Goal: Transaction & Acquisition: Purchase product/service

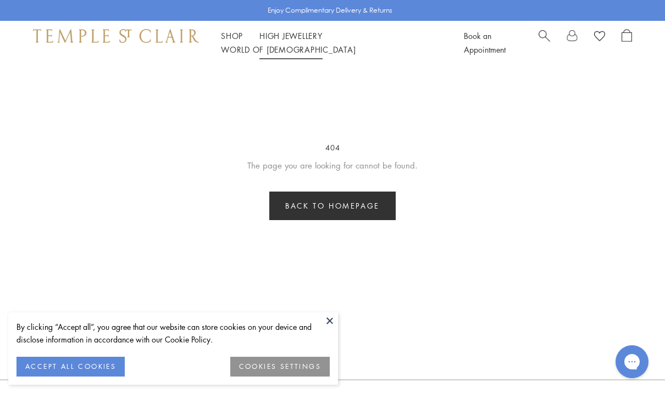
click at [301, 41] on link "High Jewellery High Jewellery" at bounding box center [290, 35] width 63 height 11
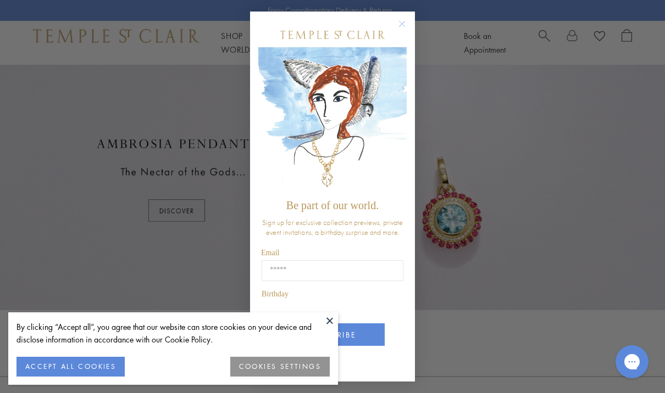
scroll to position [557, 0]
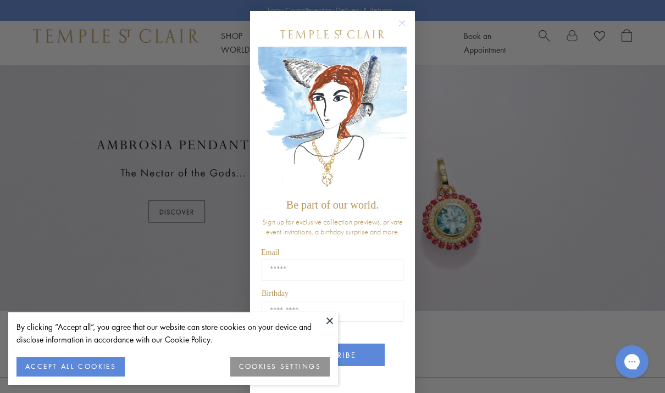
click at [401, 27] on circle "Close dialog" at bounding box center [402, 23] width 13 height 13
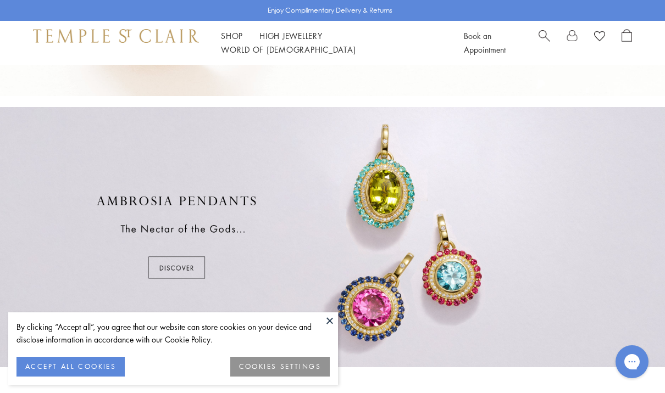
scroll to position [501, 0]
click at [326, 315] on button at bounding box center [329, 321] width 16 height 16
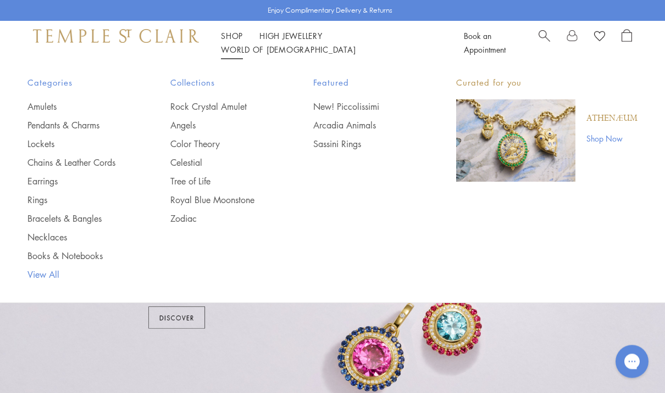
scroll to position [451, 0]
click at [36, 277] on link "View All" at bounding box center [76, 275] width 99 height 12
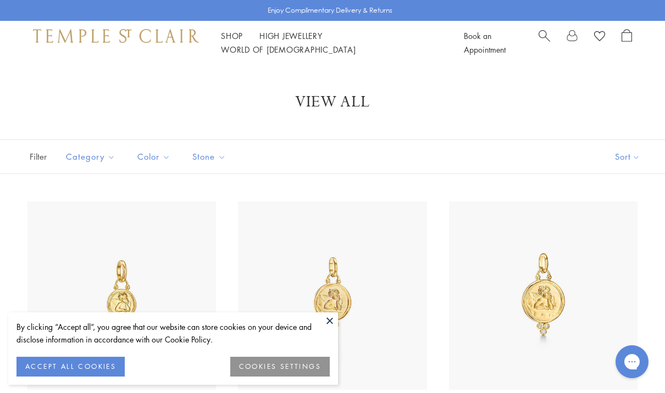
click at [620, 157] on button "Sort" at bounding box center [627, 157] width 75 height 34
click at [630, 157] on button "Sort" at bounding box center [627, 157] width 75 height 34
click at [612, 259] on button "Price, high to low" at bounding box center [609, 261] width 112 height 27
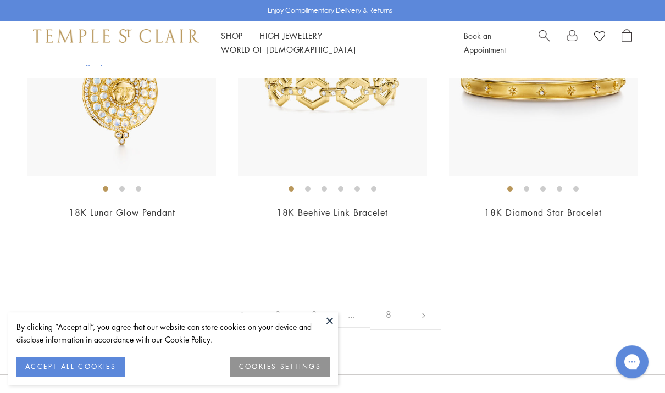
scroll to position [4404, 0]
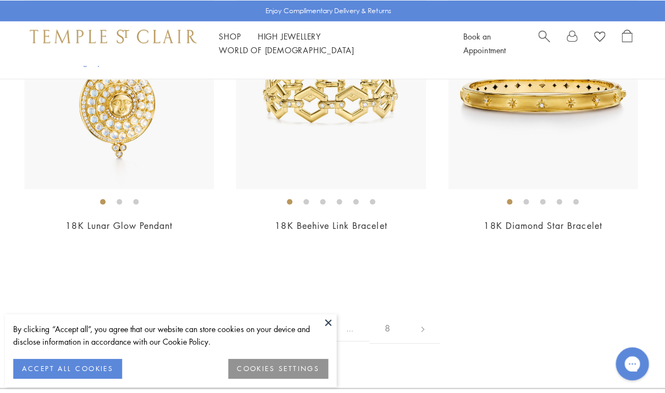
click at [275, 312] on link "2" at bounding box center [278, 327] width 36 height 30
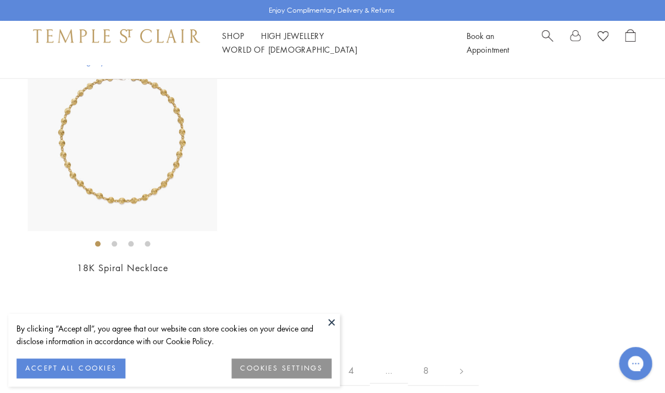
scroll to position [6304, 0]
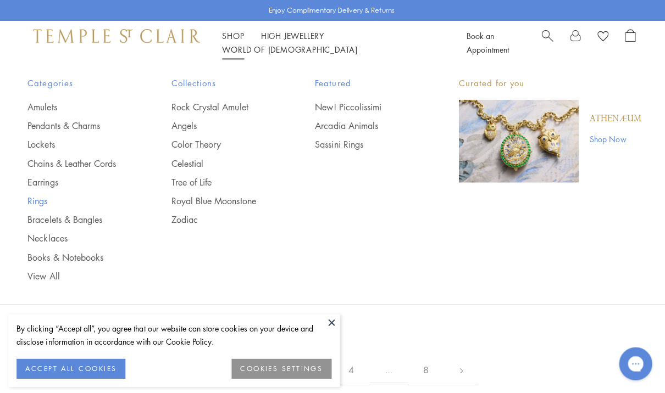
click at [36, 202] on link "Rings" at bounding box center [76, 200] width 99 height 12
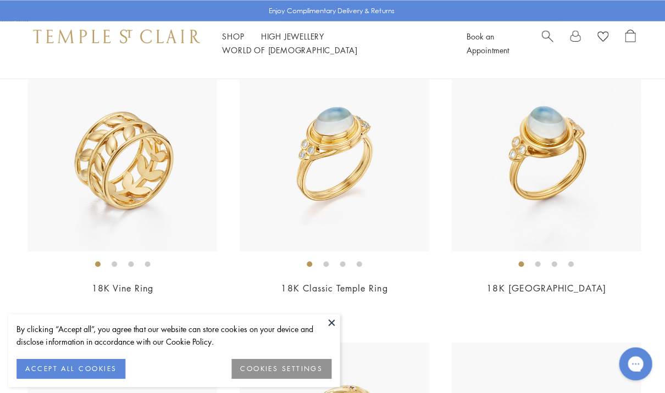
scroll to position [419, 0]
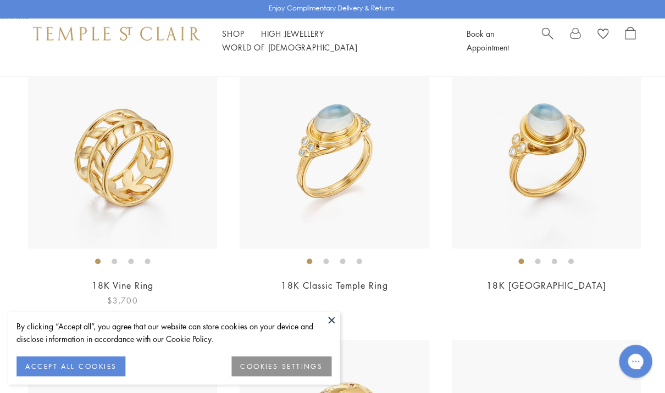
click at [72, 188] on img at bounding box center [121, 156] width 188 height 188
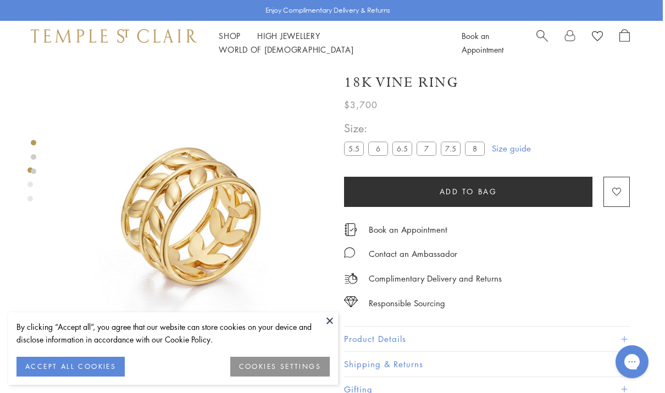
scroll to position [4, 2]
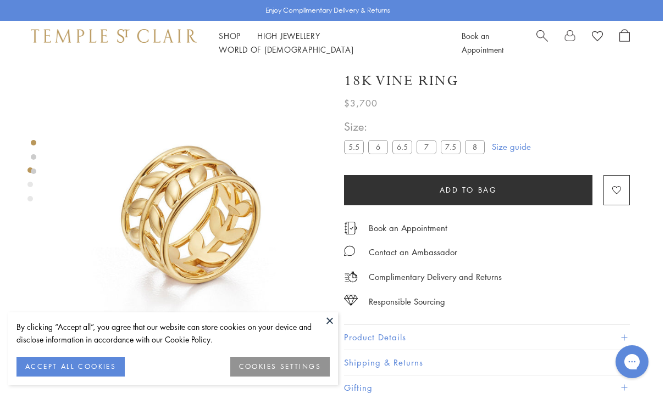
click at [429, 148] on label "7" at bounding box center [426, 147] width 20 height 14
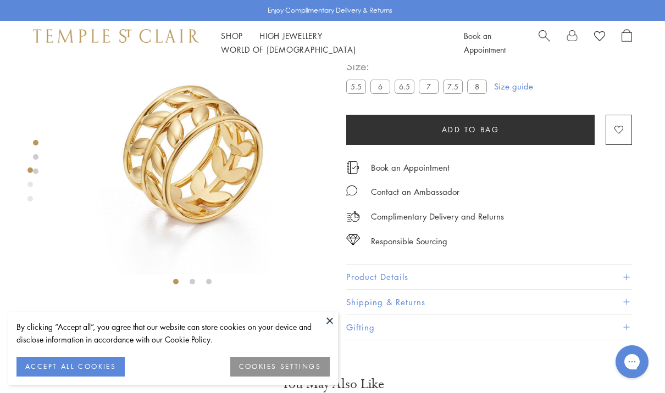
scroll to position [66, 0]
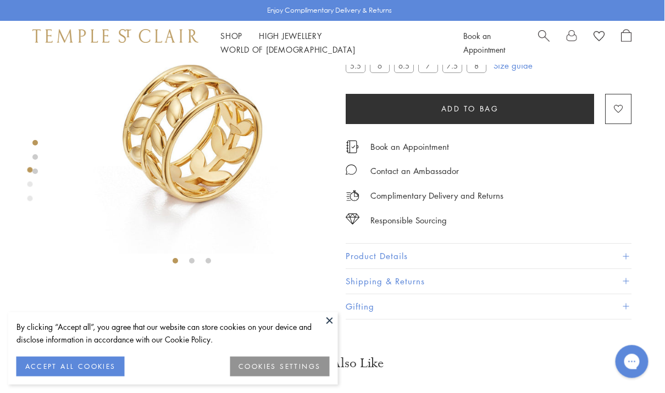
scroll to position [86, 1]
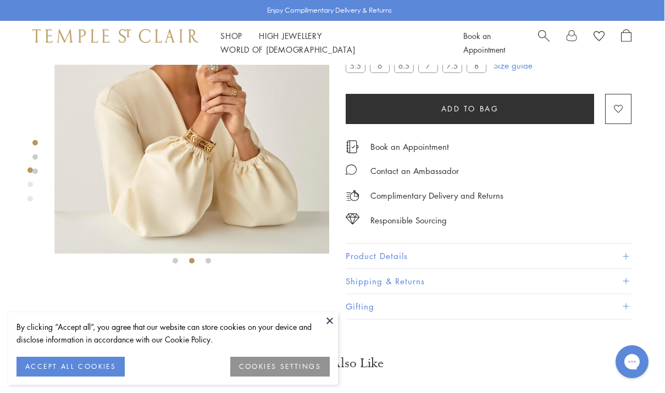
click at [255, 146] on img at bounding box center [191, 116] width 275 height 275
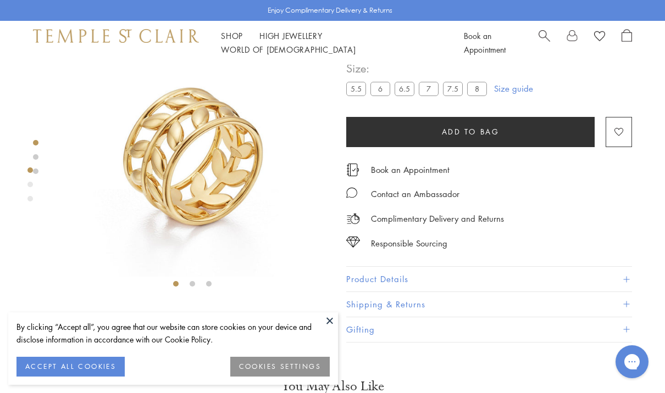
scroll to position [62, 0]
